Goal: Transaction & Acquisition: Purchase product/service

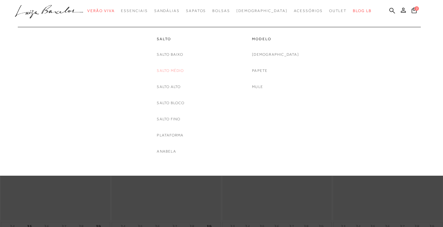
click at [177, 70] on link "Salto Médio" at bounding box center [170, 71] width 27 height 7
click at [174, 102] on link "Salto Bloco" at bounding box center [171, 103] width 28 height 7
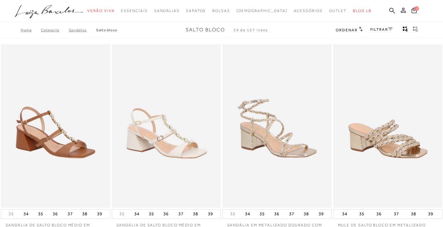
click at [356, 30] on h2 "Ordenar" at bounding box center [348, 30] width 27 height 6
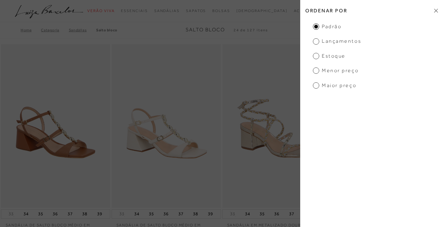
click at [317, 69] on span "Menor preço" at bounding box center [336, 70] width 46 height 7
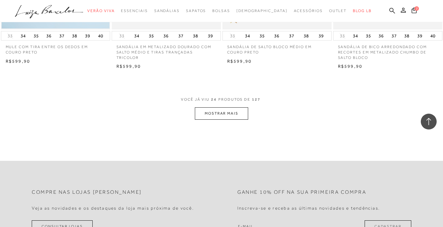
scroll to position [1233, 0]
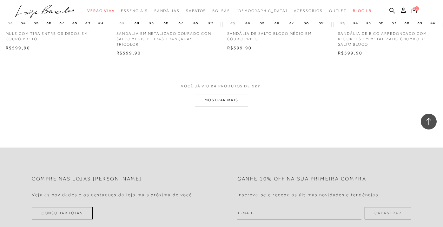
click at [235, 94] on button "MOSTRAR MAIS" at bounding box center [221, 100] width 53 height 12
